Goal: Transaction & Acquisition: Purchase product/service

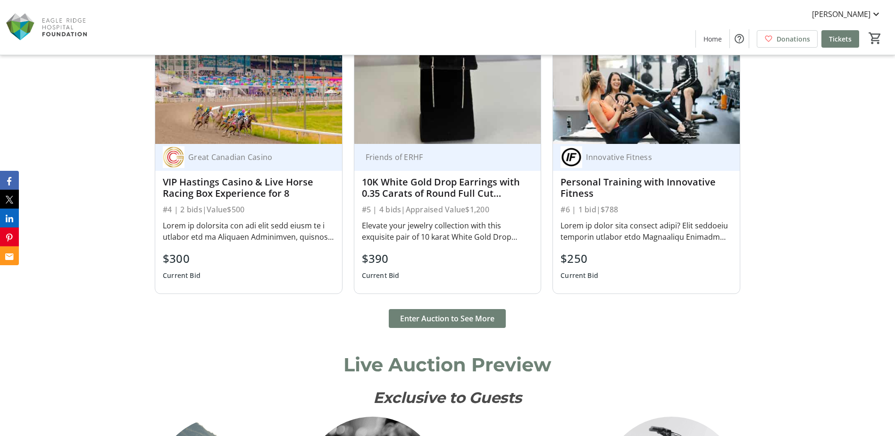
scroll to position [896, 0]
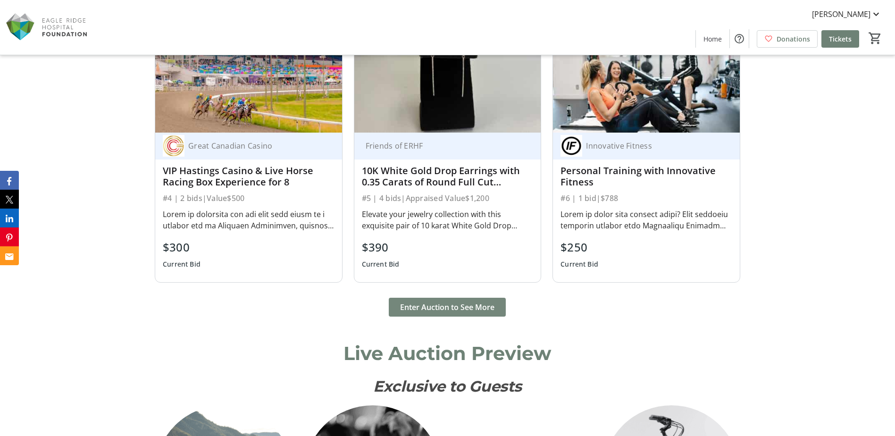
click at [485, 311] on span "Enter Auction to See More" at bounding box center [447, 306] width 94 height 11
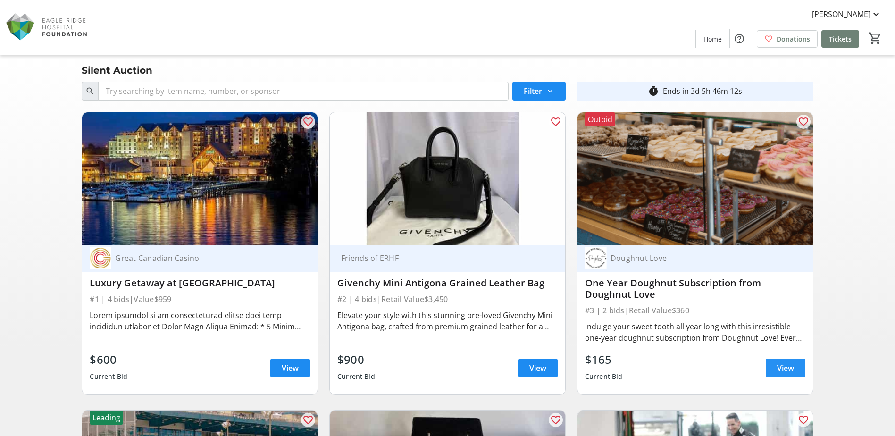
click at [784, 371] on span "View" at bounding box center [785, 367] width 17 height 11
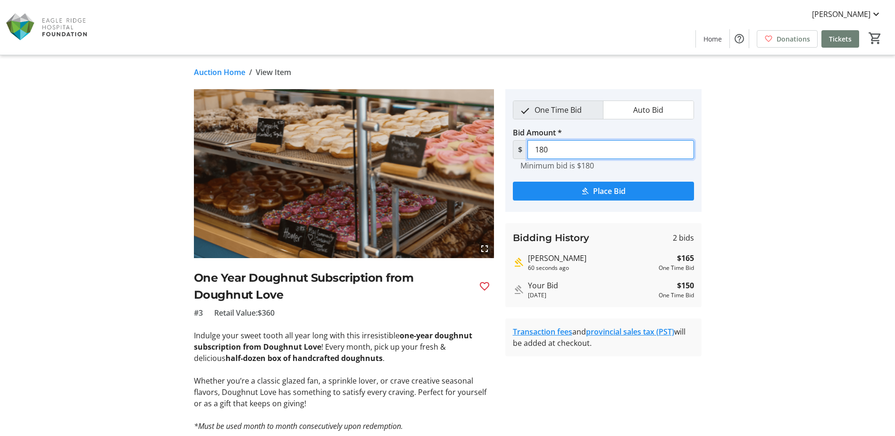
drag, startPoint x: 566, startPoint y: 148, endPoint x: 528, endPoint y: 150, distance: 37.3
click at [528, 150] on input "180" at bounding box center [610, 149] width 167 height 19
click at [606, 188] on span "Place Bid" at bounding box center [609, 190] width 33 height 11
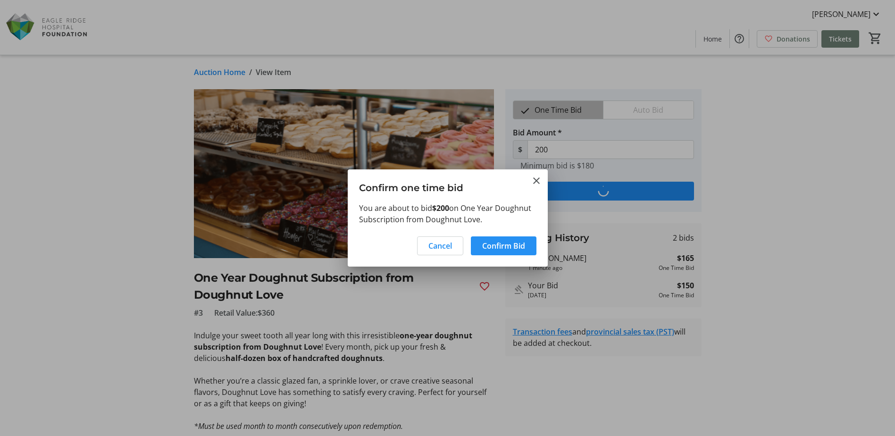
click at [510, 247] on span "Confirm Bid" at bounding box center [503, 245] width 43 height 11
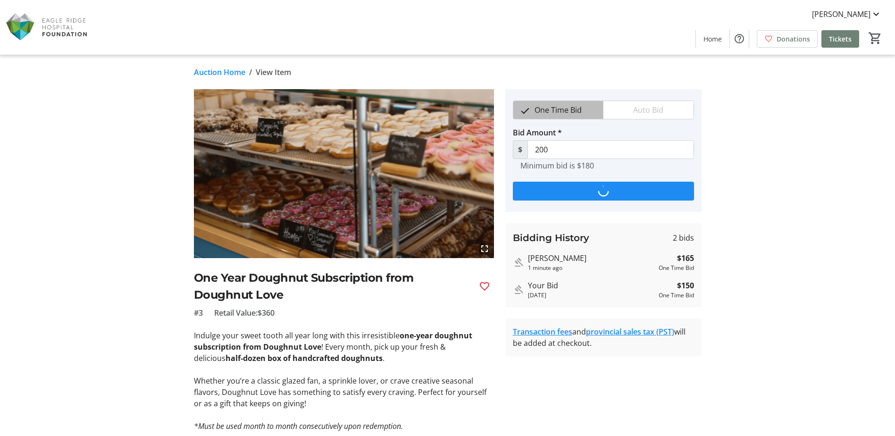
type input "215"
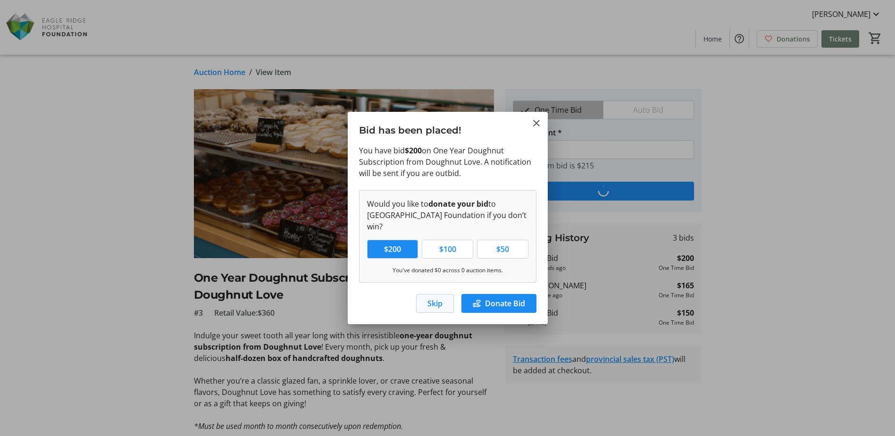
click at [434, 300] on span "Skip" at bounding box center [434, 303] width 15 height 11
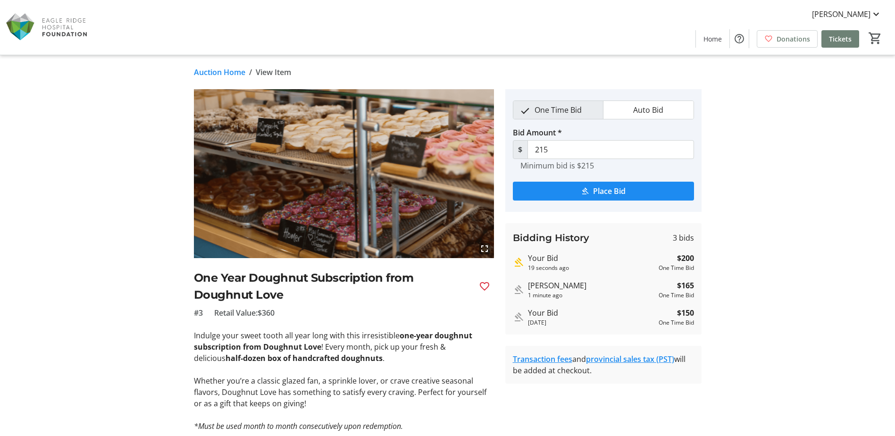
click at [234, 71] on link "Auction Home" at bounding box center [219, 72] width 51 height 11
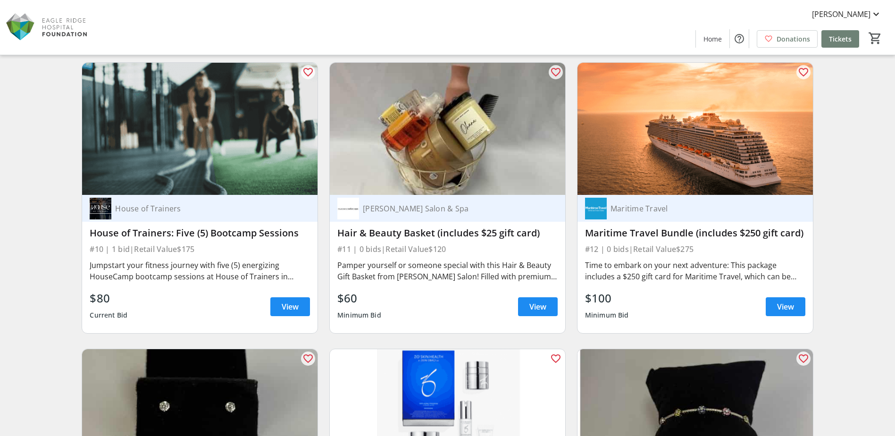
scroll to position [708, 0]
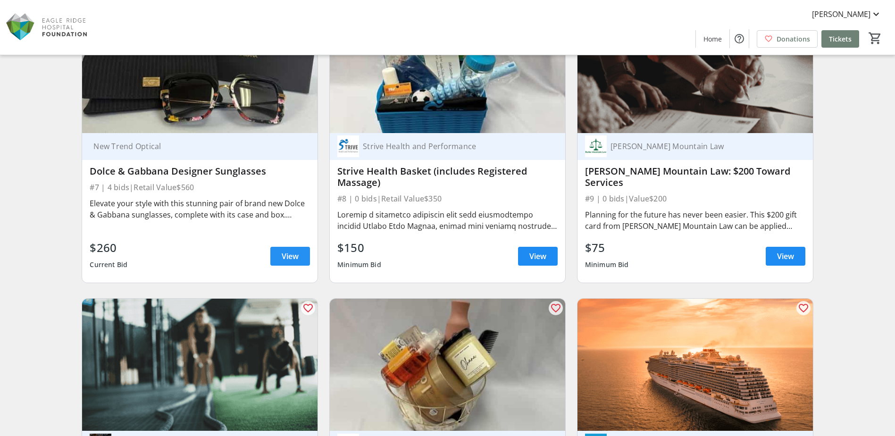
click at [278, 250] on span at bounding box center [290, 256] width 40 height 23
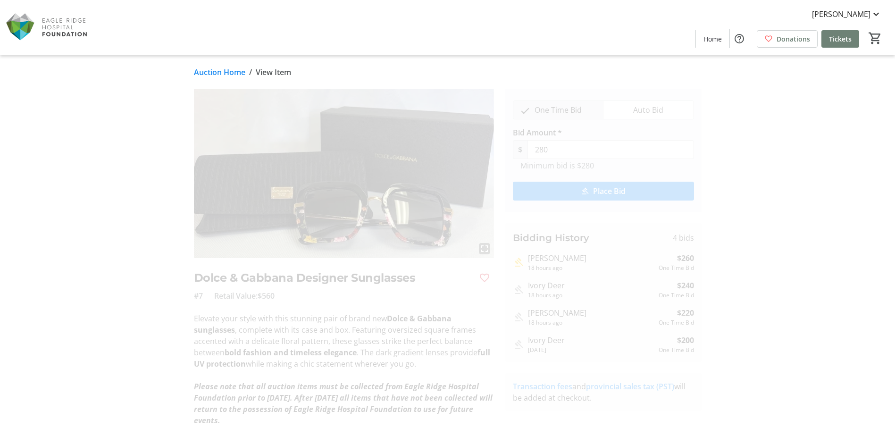
click at [229, 72] on link "Auction Home" at bounding box center [219, 72] width 51 height 11
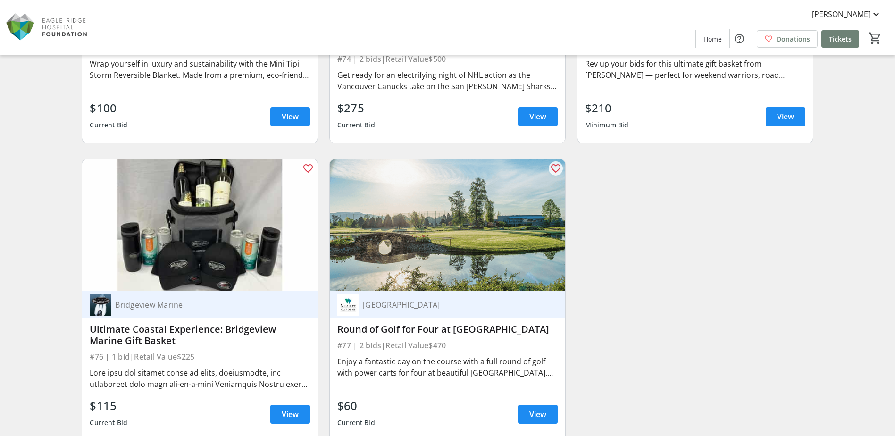
scroll to position [7406, 0]
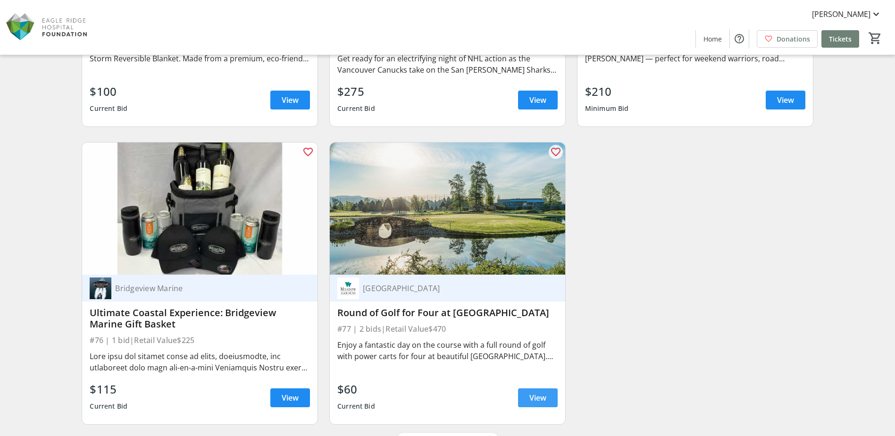
click at [536, 400] on span "View" at bounding box center [537, 397] width 17 height 11
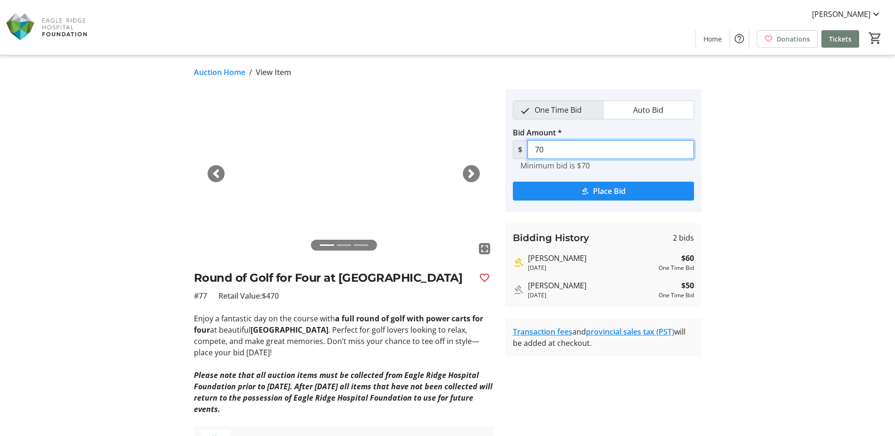
drag, startPoint x: 563, startPoint y: 152, endPoint x: 498, endPoint y: 146, distance: 65.4
click at [498, 146] on div "fullscreen fullscreen fullscreen Previous Next Round of Golf for Four at [GEOGR…" at bounding box center [447, 275] width 623 height 373
click at [627, 190] on span "submit" at bounding box center [603, 191] width 181 height 23
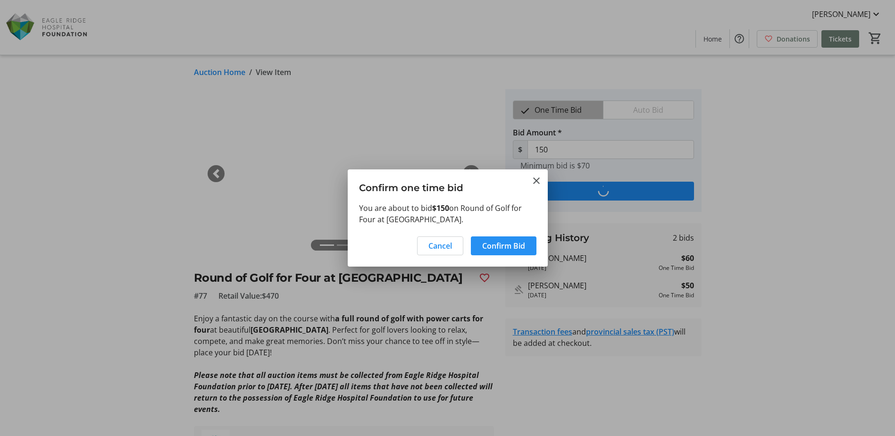
click at [509, 245] on span "Confirm Bid" at bounding box center [503, 245] width 43 height 11
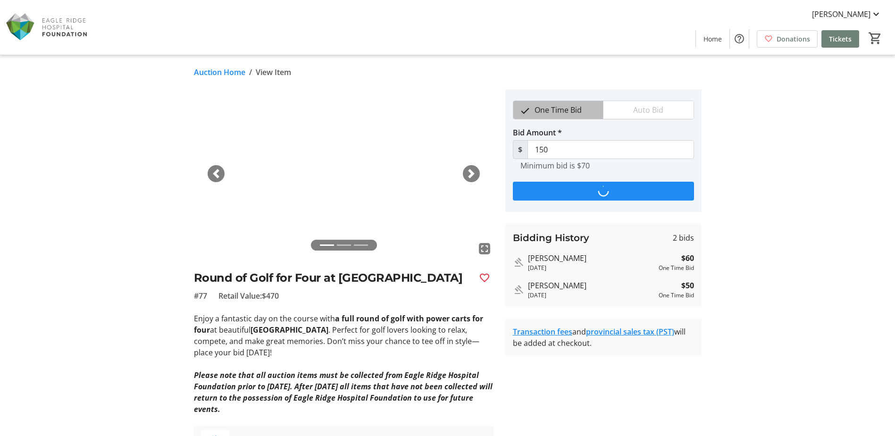
type input "160"
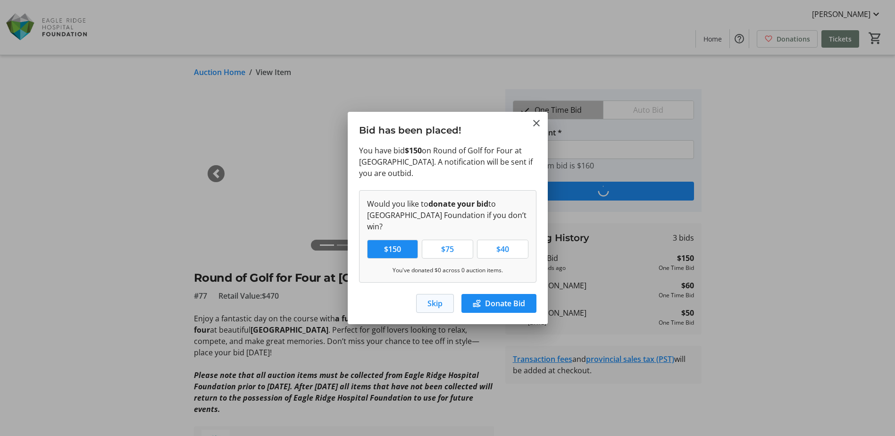
click at [437, 300] on span "Skip" at bounding box center [434, 303] width 15 height 11
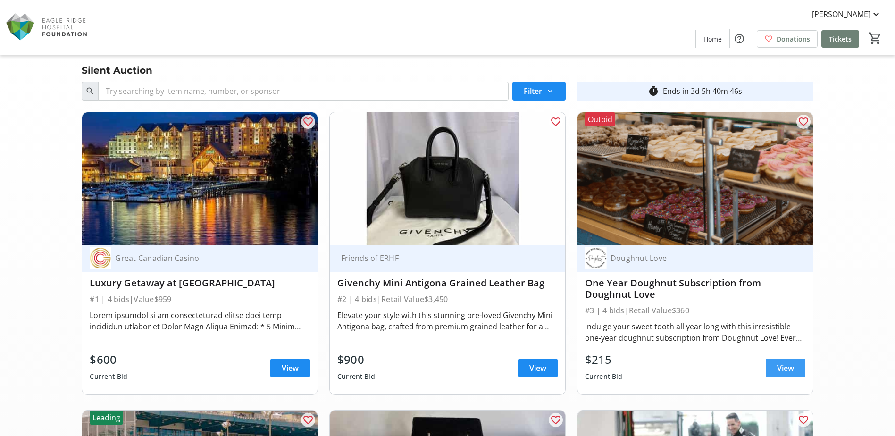
click at [785, 367] on span "View" at bounding box center [785, 367] width 17 height 11
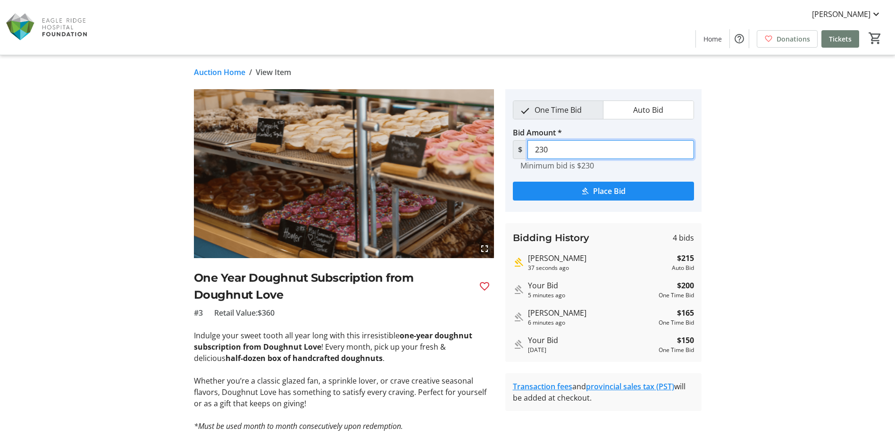
drag, startPoint x: 565, startPoint y: 147, endPoint x: 524, endPoint y: 145, distance: 40.6
click at [524, 145] on div "$ 230" at bounding box center [603, 149] width 181 height 19
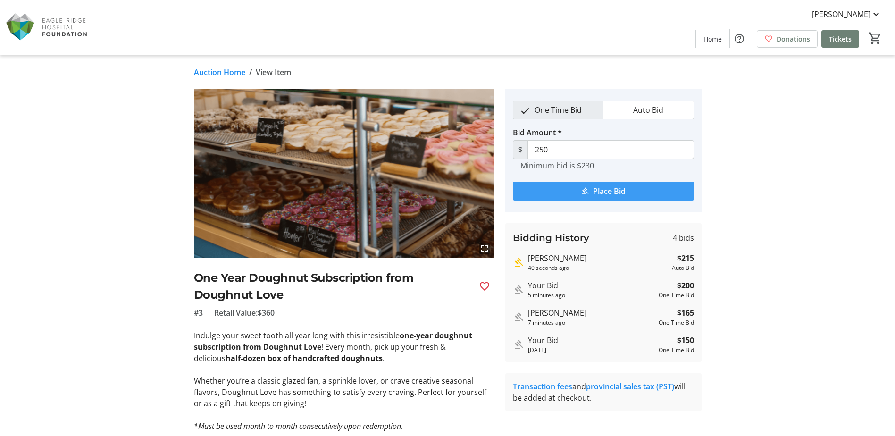
click at [629, 192] on span "submit" at bounding box center [603, 191] width 181 height 23
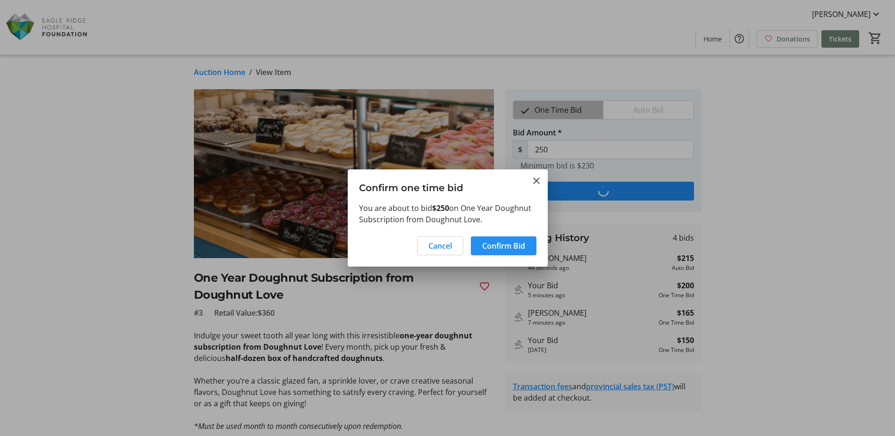
click at [514, 247] on span "Confirm Bid" at bounding box center [503, 245] width 43 height 11
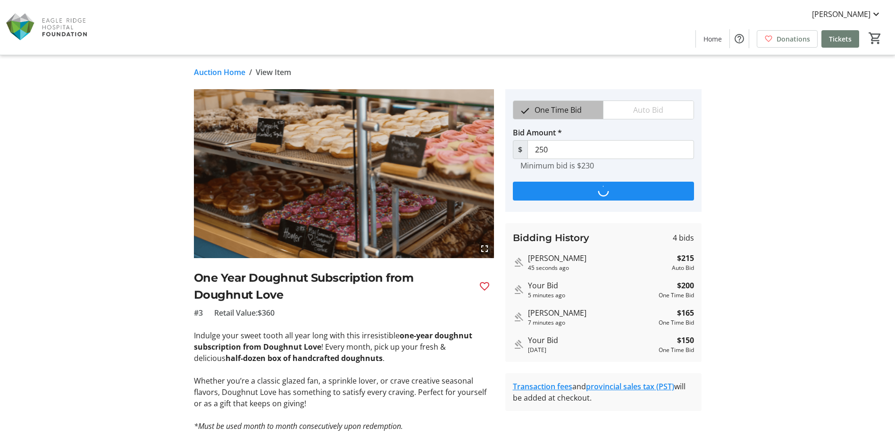
type input "265"
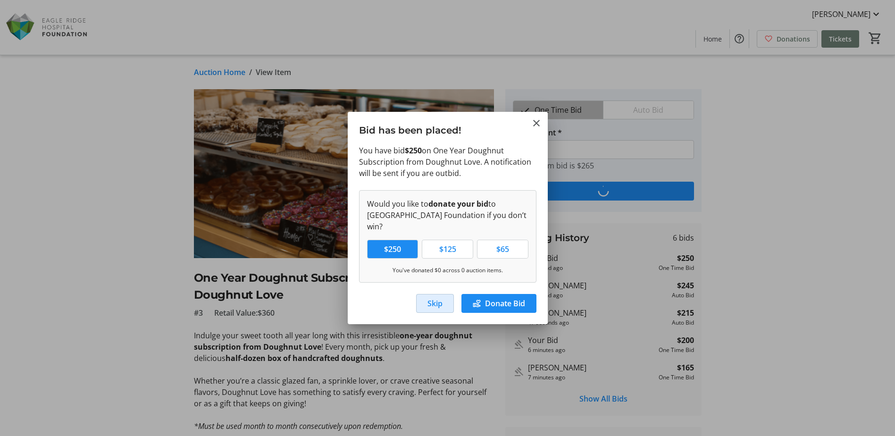
click at [435, 298] on span "Skip" at bounding box center [434, 303] width 15 height 11
